Goal: Find specific page/section: Find specific page/section

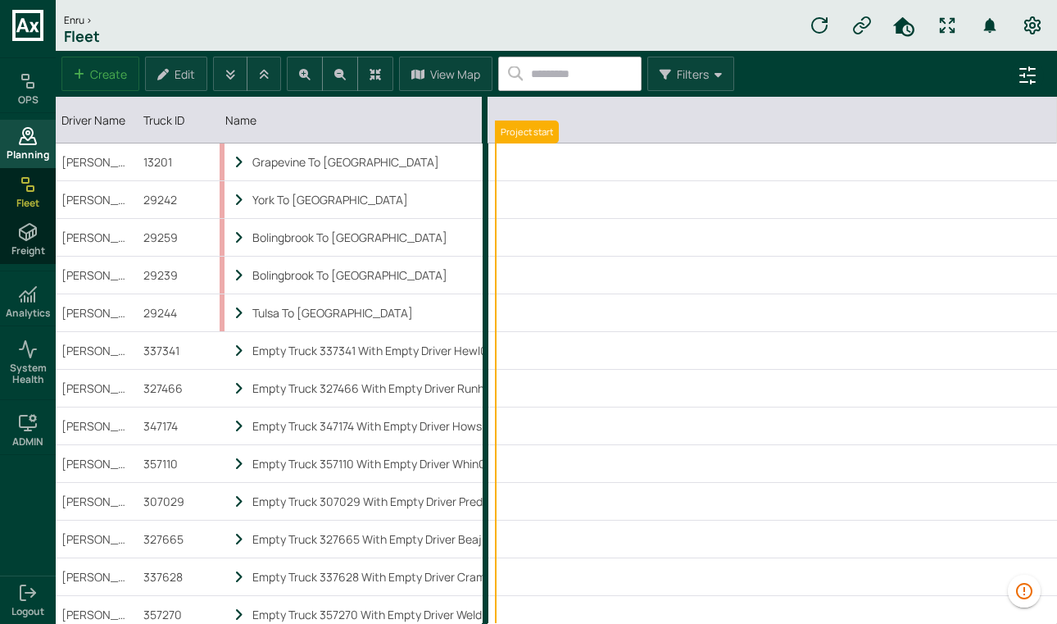
scroll to position [0, 7237]
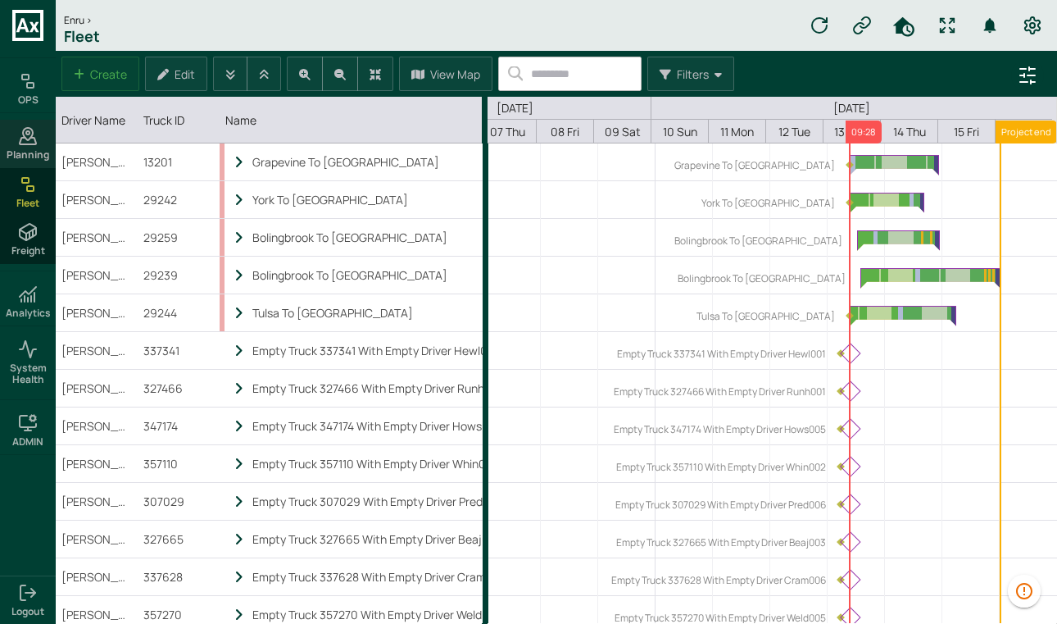
click at [39, 149] on span "Planning" at bounding box center [28, 154] width 43 height 11
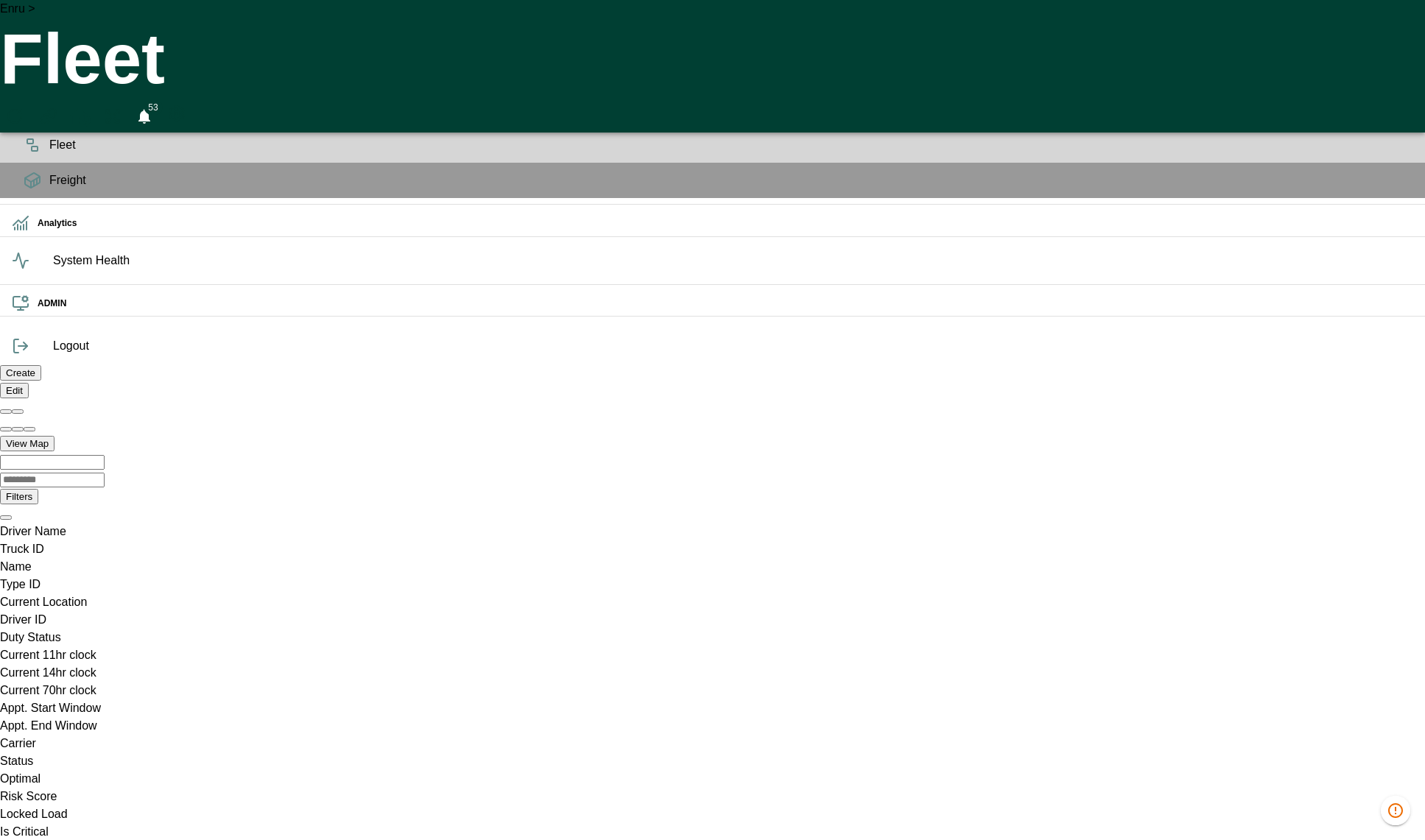
scroll to position [0, 1046724]
